Goal: Task Accomplishment & Management: Use online tool/utility

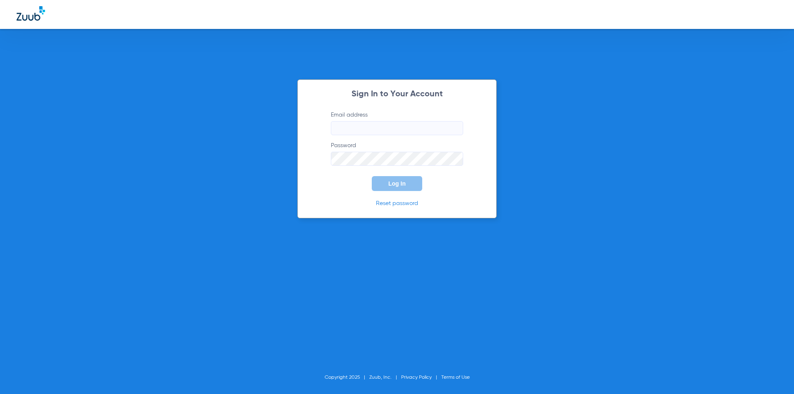
click at [345, 127] on input "Email address" at bounding box center [397, 128] width 132 height 14
type input "[EMAIL_ADDRESS][DOMAIN_NAME]"
click at [403, 185] on span "Log In" at bounding box center [396, 183] width 17 height 7
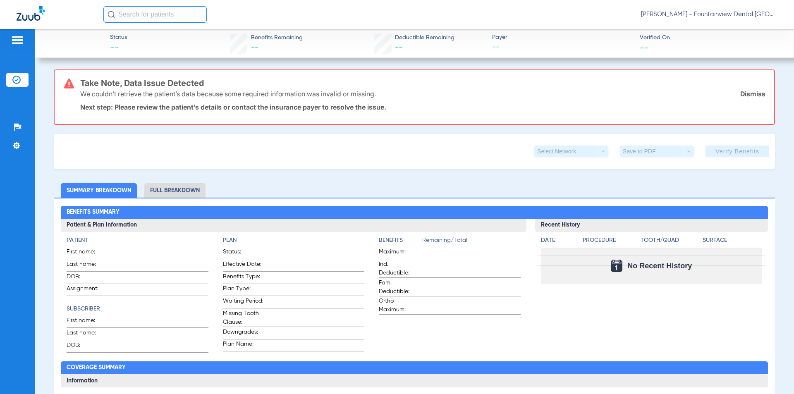
click at [20, 36] on img at bounding box center [17, 40] width 13 height 10
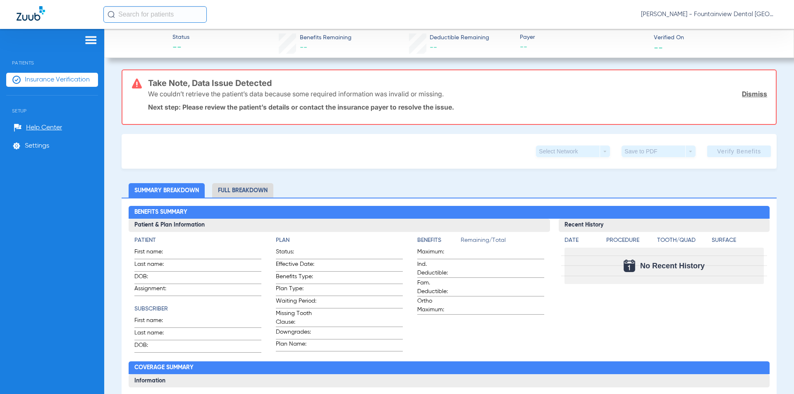
click at [88, 39] on img at bounding box center [90, 40] width 13 height 10
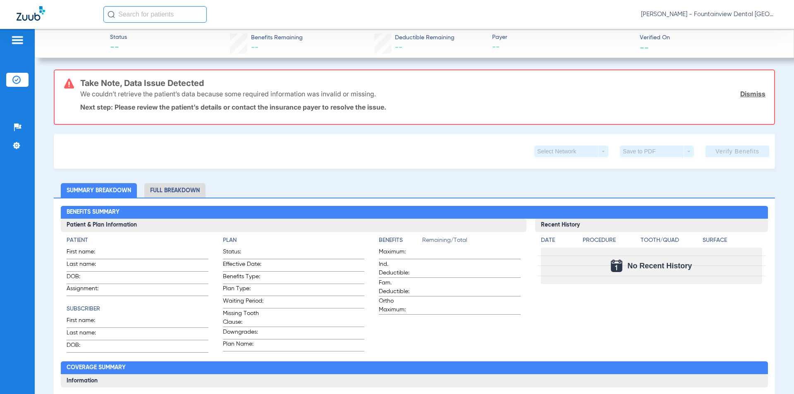
click at [24, 40] on img at bounding box center [17, 40] width 13 height 10
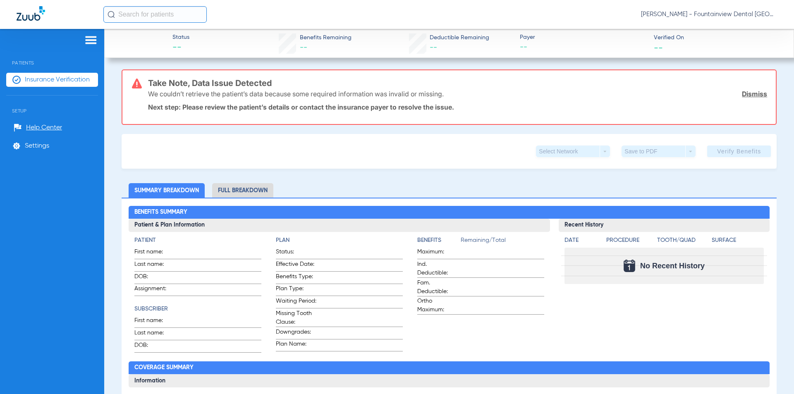
click at [58, 80] on span "Insurance Verification" at bounding box center [57, 80] width 65 height 8
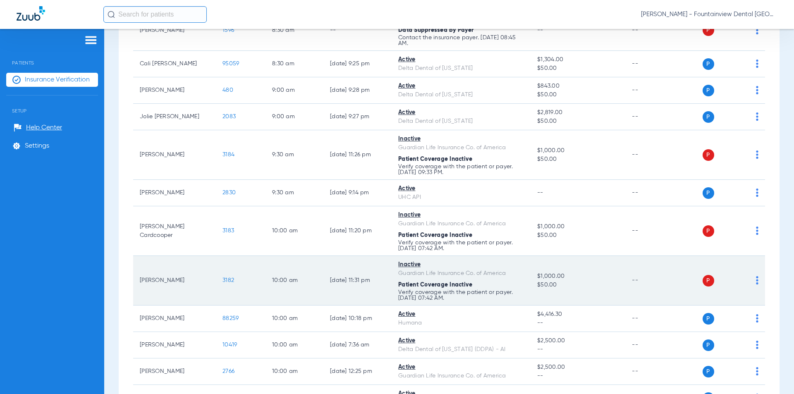
scroll to position [83, 0]
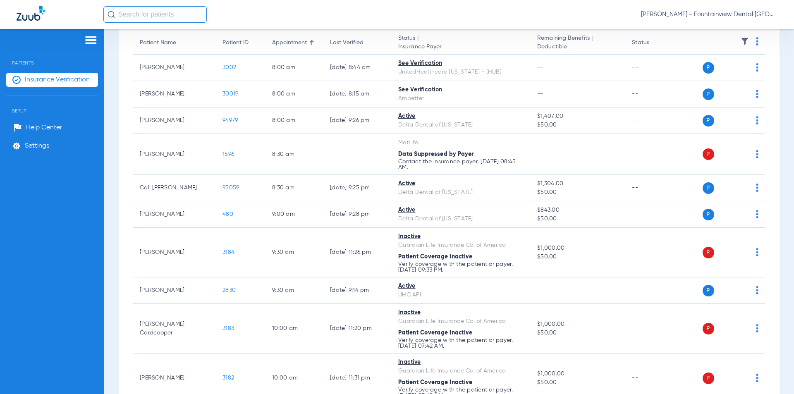
click at [141, 13] on input "text" at bounding box center [154, 14] width 103 height 17
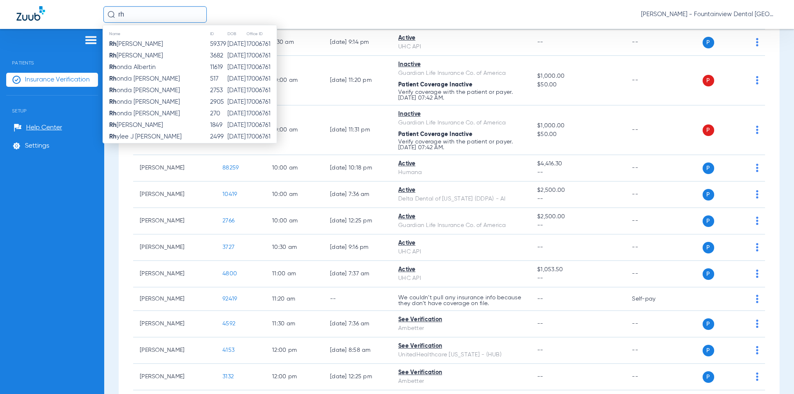
scroll to position [455, 0]
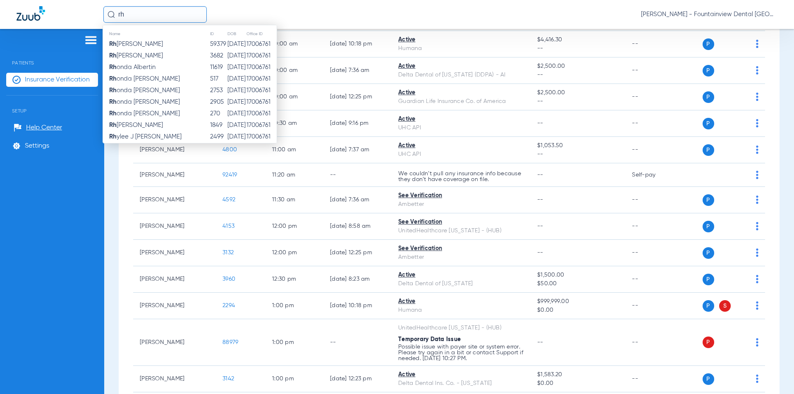
type input "rh"
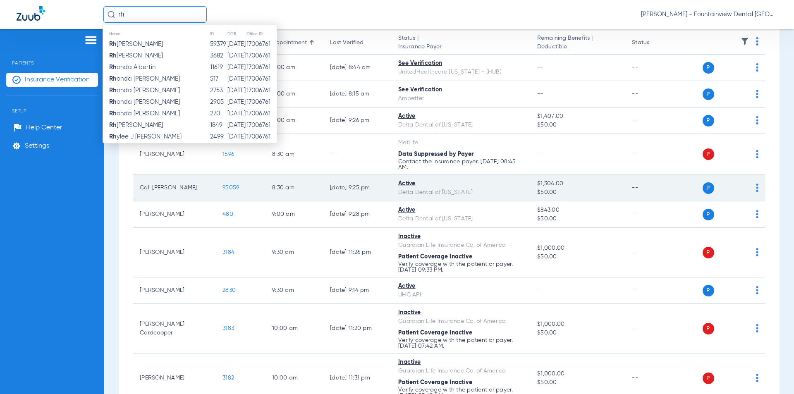
scroll to position [41, 0]
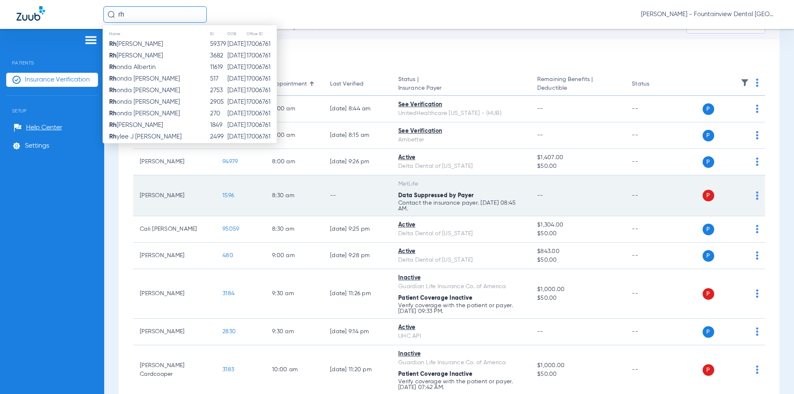
click at [756, 197] on img at bounding box center [757, 196] width 2 height 8
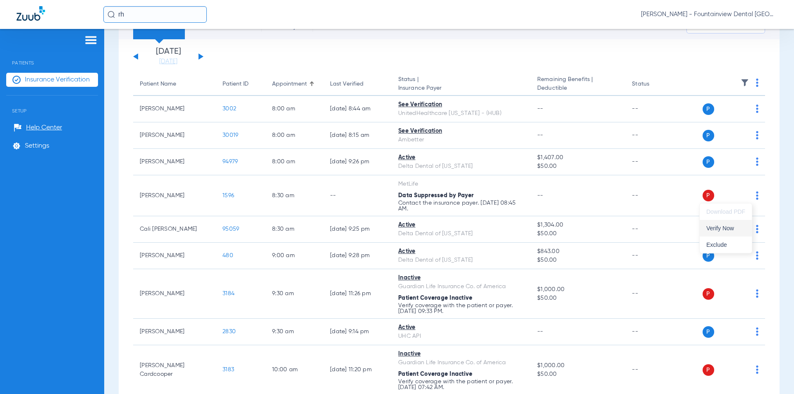
click at [725, 227] on span "Verify Now" at bounding box center [726, 228] width 39 height 6
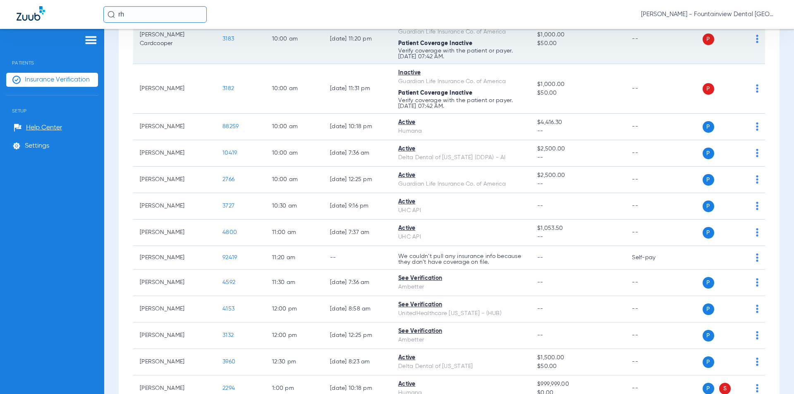
scroll to position [538, 0]
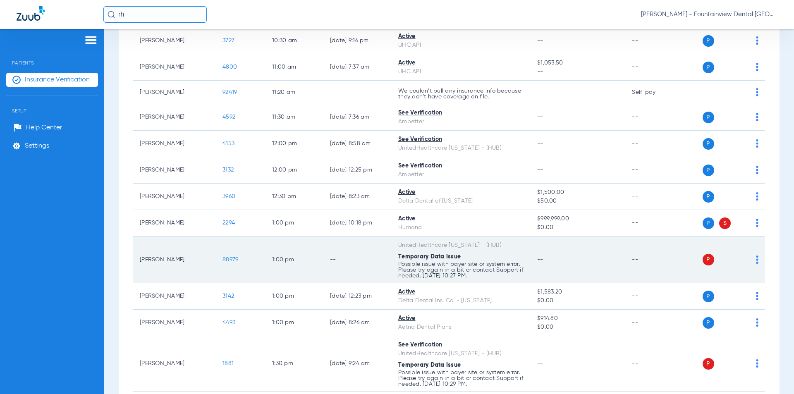
click at [756, 261] on img at bounding box center [757, 260] width 2 height 8
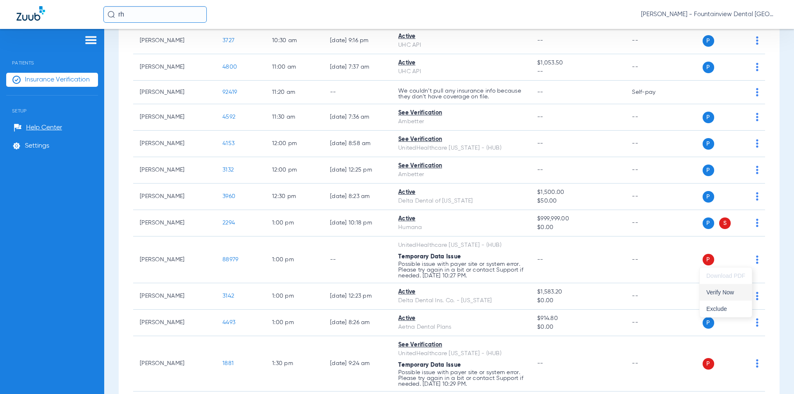
click at [724, 293] on span "Verify Now" at bounding box center [726, 293] width 39 height 6
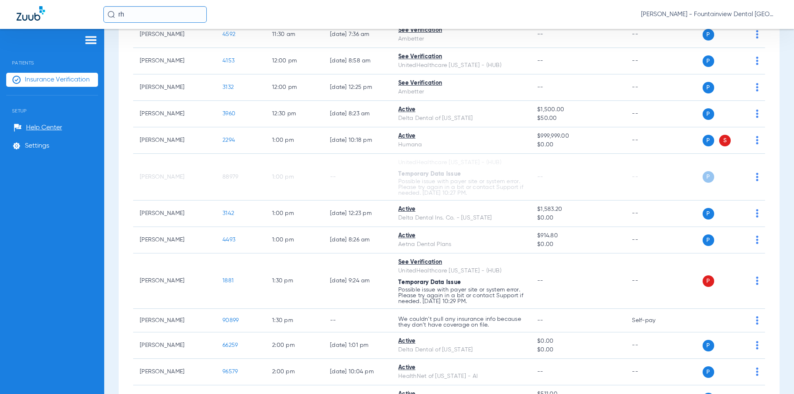
scroll to position [662, 0]
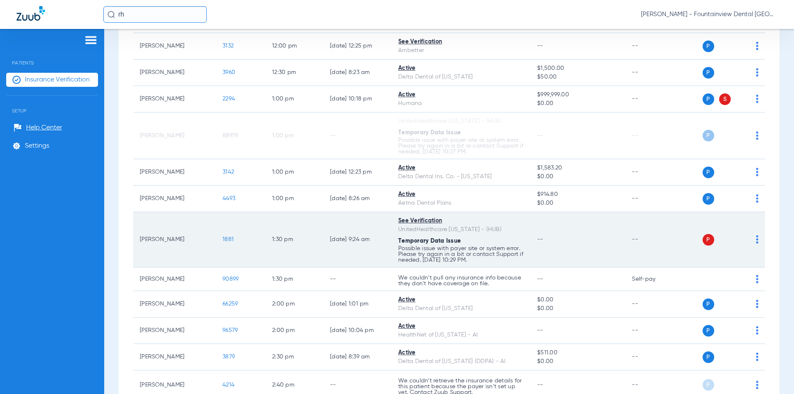
click at [756, 239] on img at bounding box center [757, 239] width 2 height 8
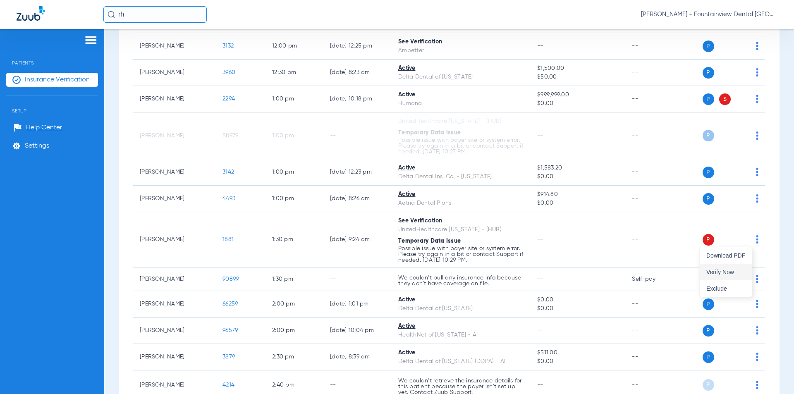
click at [723, 273] on span "Verify Now" at bounding box center [726, 272] width 39 height 6
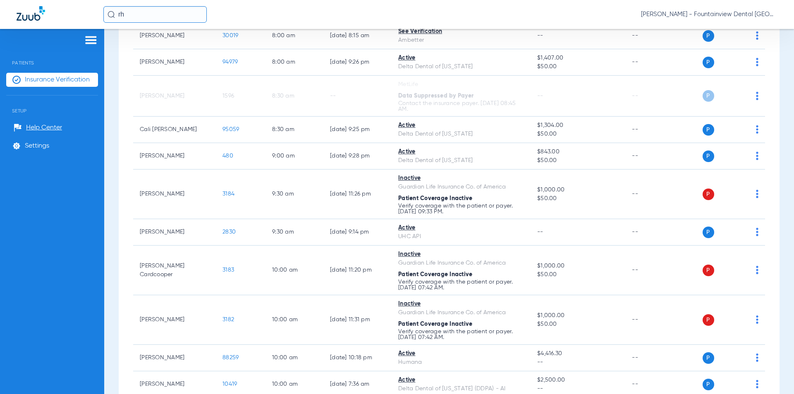
scroll to position [0, 0]
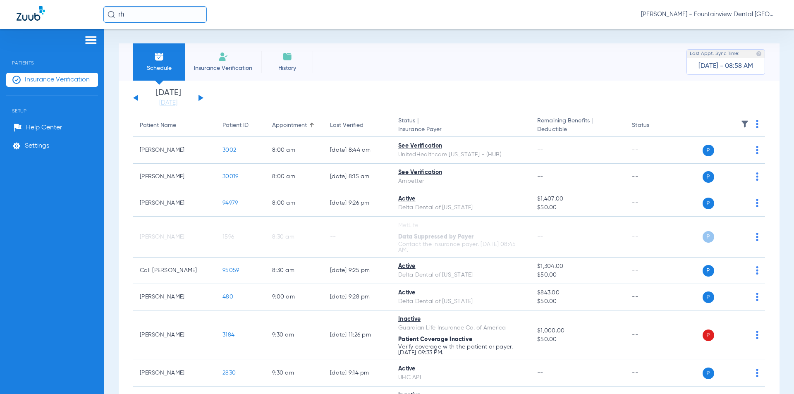
click at [200, 97] on button at bounding box center [201, 98] width 5 height 6
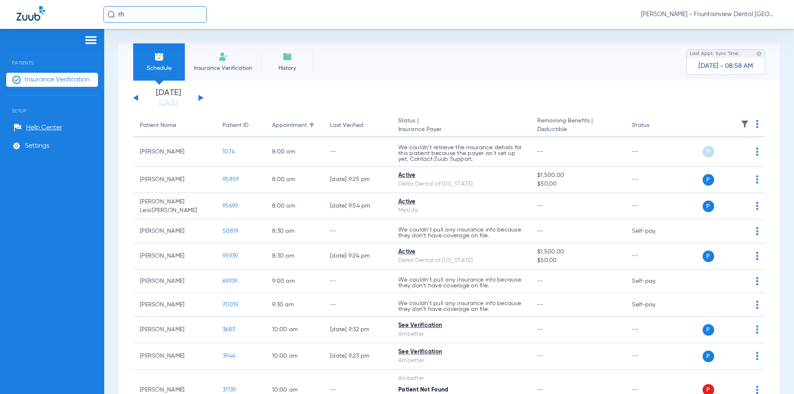
click at [199, 98] on button at bounding box center [201, 98] width 5 height 6
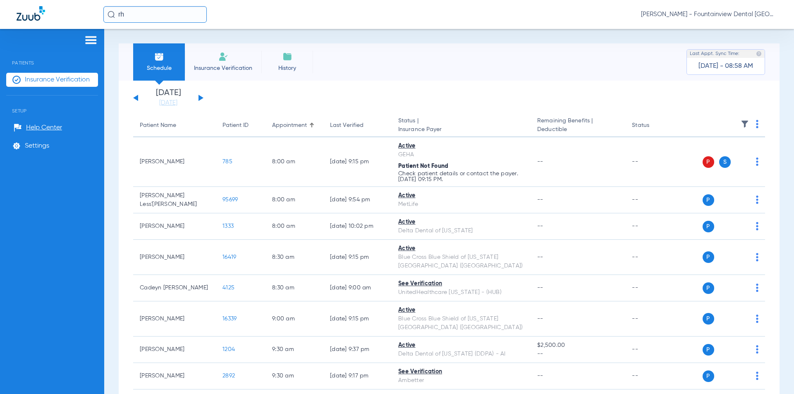
click at [201, 97] on button at bounding box center [201, 98] width 5 height 6
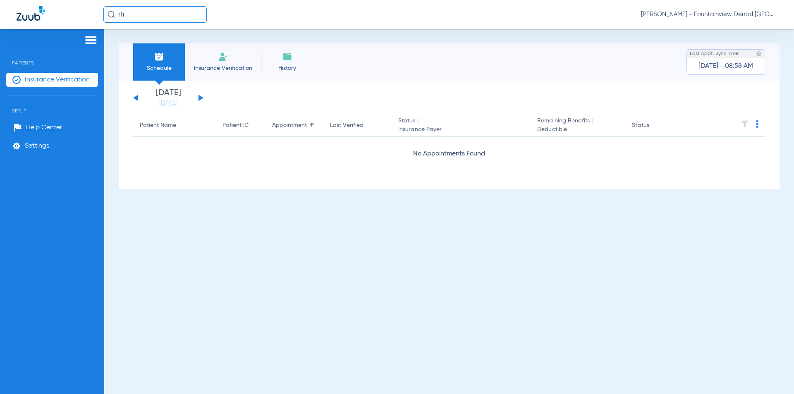
click at [200, 98] on button at bounding box center [201, 98] width 5 height 6
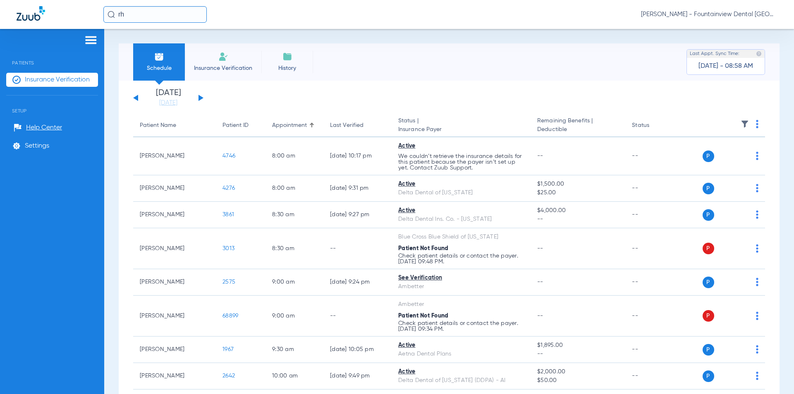
click at [756, 125] on img at bounding box center [757, 124] width 2 height 8
click at [708, 157] on span "Verify All" at bounding box center [721, 157] width 50 height 6
